Goal: Register for event/course

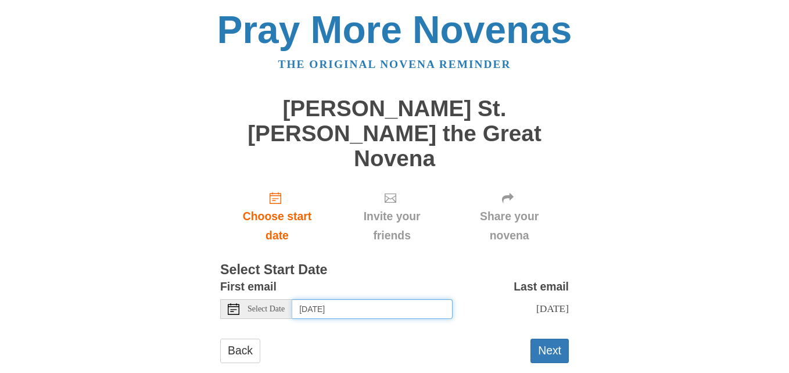
click at [341, 299] on input "[DATE]" at bounding box center [372, 309] width 160 height 20
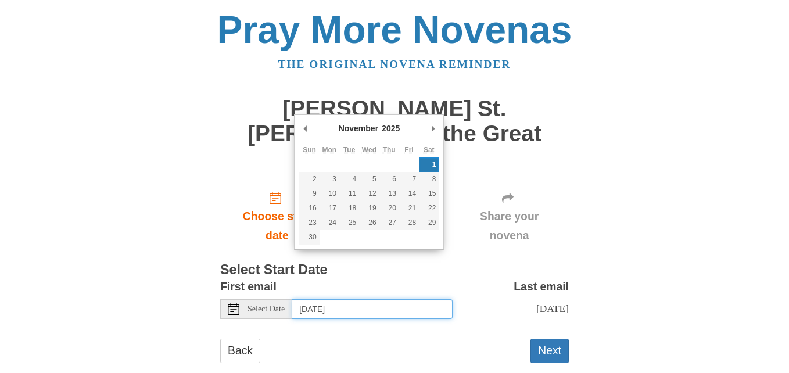
click at [373, 299] on input "Saturday, November 1st" at bounding box center [372, 309] width 160 height 20
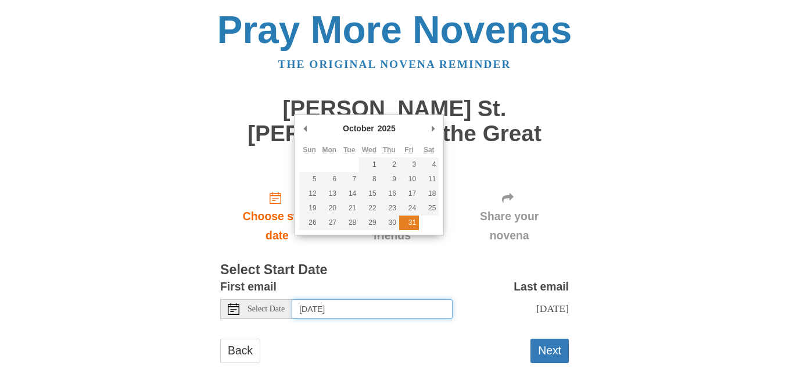
type input "Friday, October 31st"
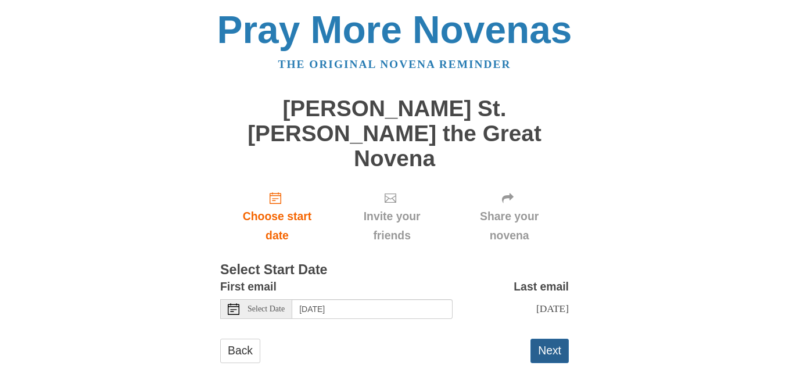
click at [553, 339] on button "Next" at bounding box center [550, 351] width 38 height 24
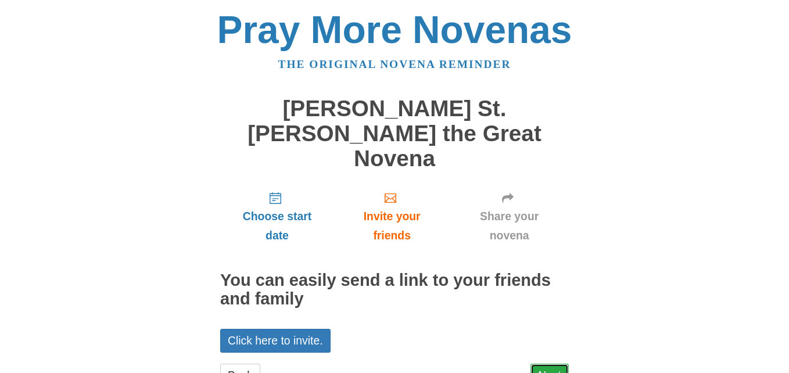
click at [548, 364] on link "Next" at bounding box center [550, 376] width 38 height 24
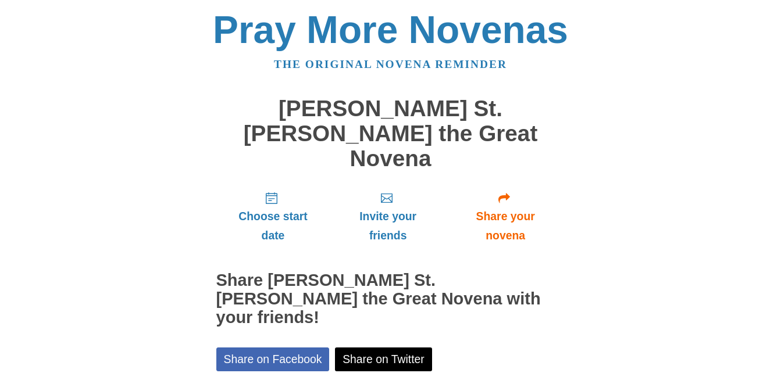
scroll to position [94, 0]
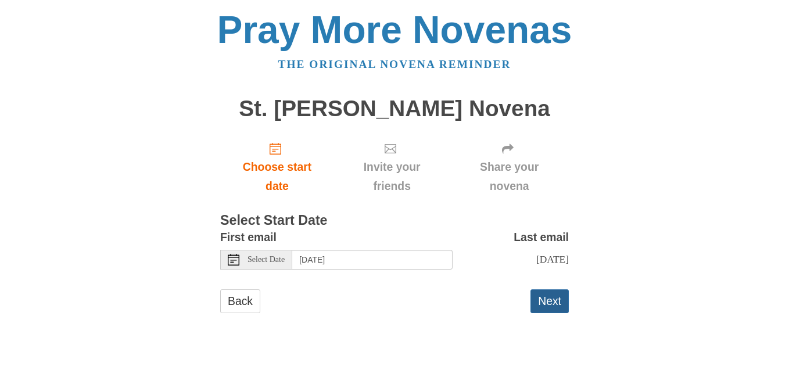
click at [545, 313] on button "Next" at bounding box center [550, 301] width 38 height 24
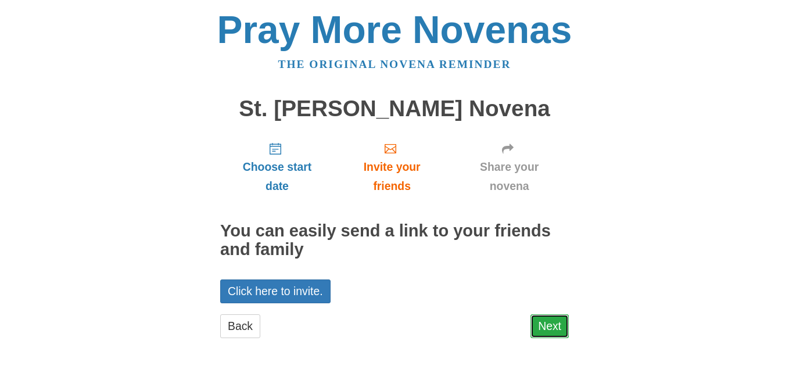
click at [557, 328] on link "Next" at bounding box center [550, 326] width 38 height 24
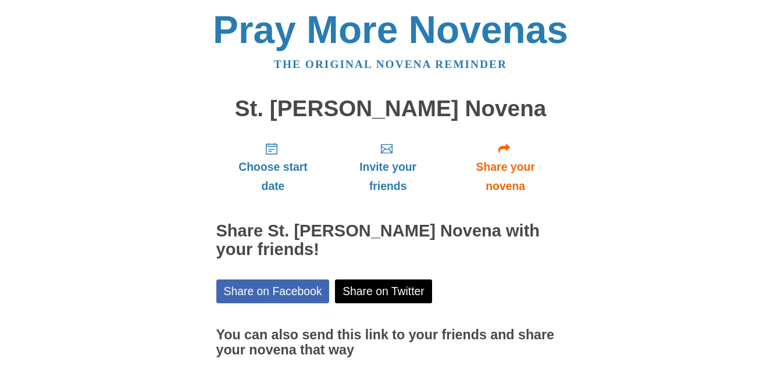
scroll to position [94, 0]
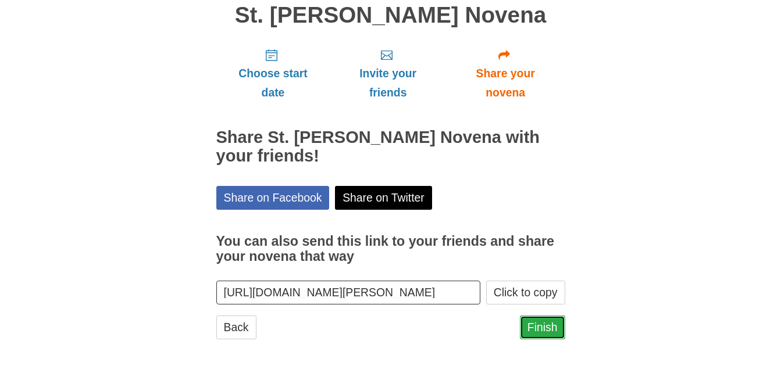
click at [546, 323] on link "Finish" at bounding box center [542, 328] width 45 height 24
